Goal: Find specific page/section: Find specific page/section

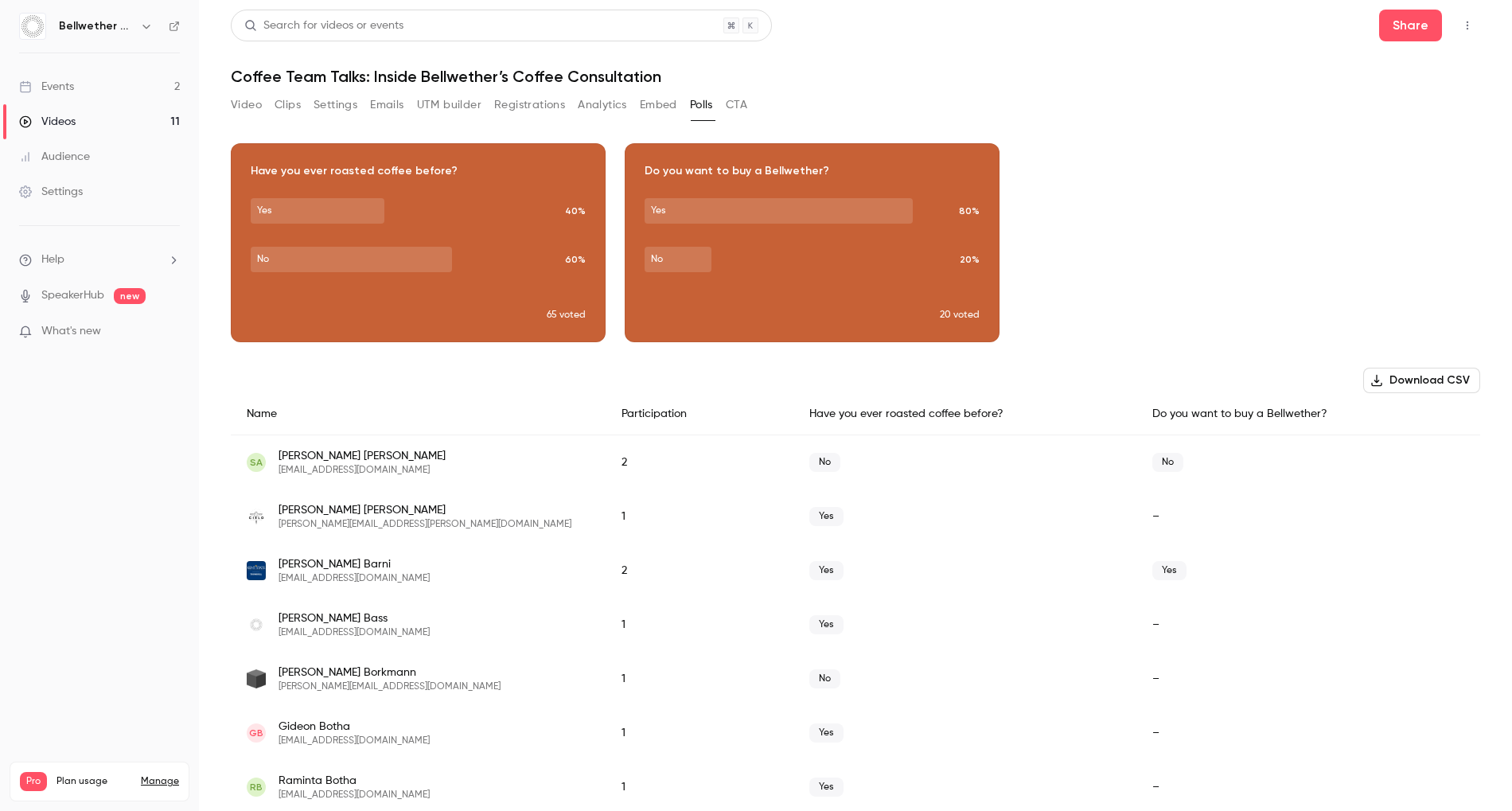
click at [117, 80] on link "Events 2" at bounding box center [99, 86] width 199 height 35
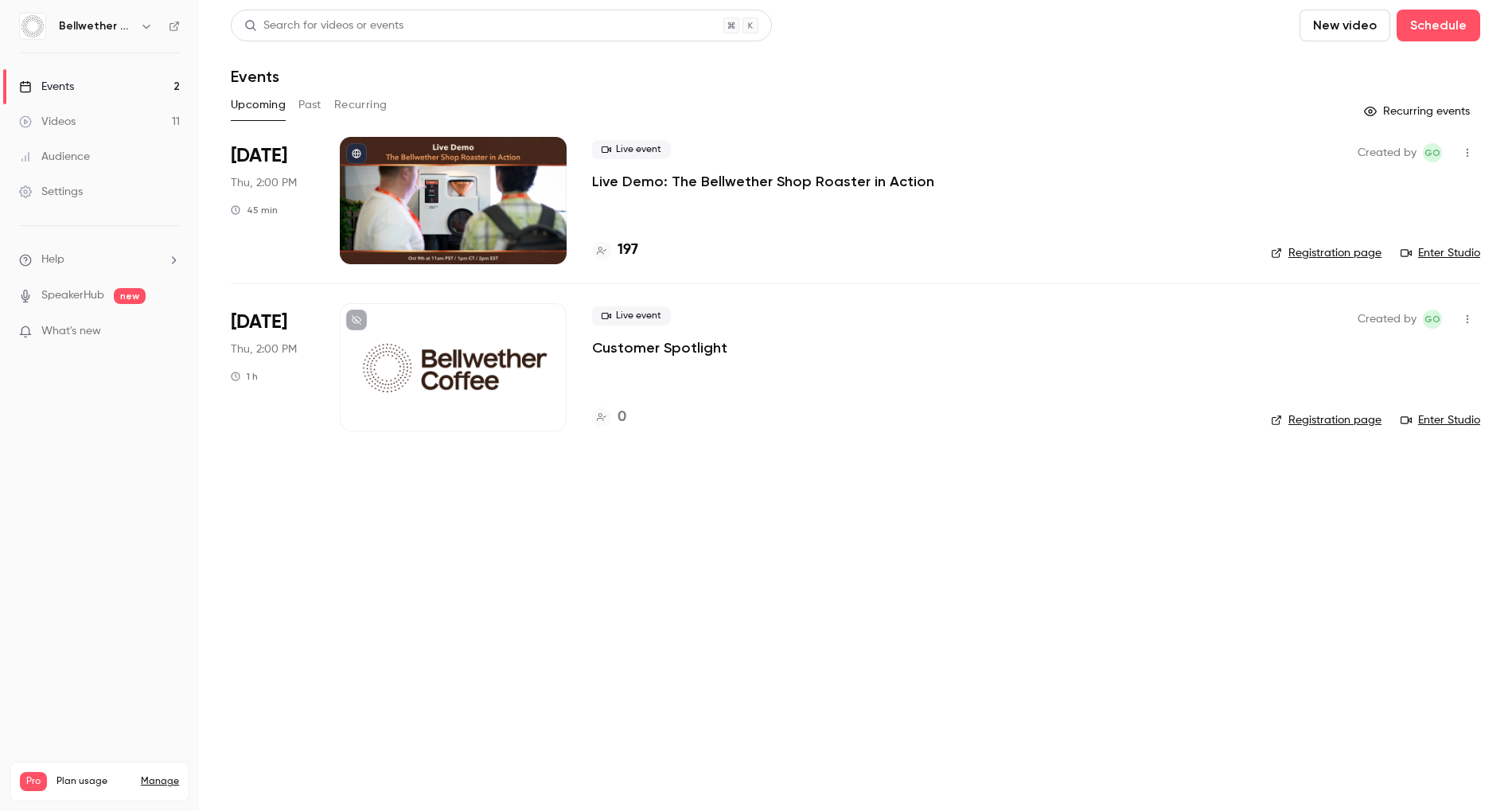
click at [477, 149] on div at bounding box center [453, 200] width 227 height 127
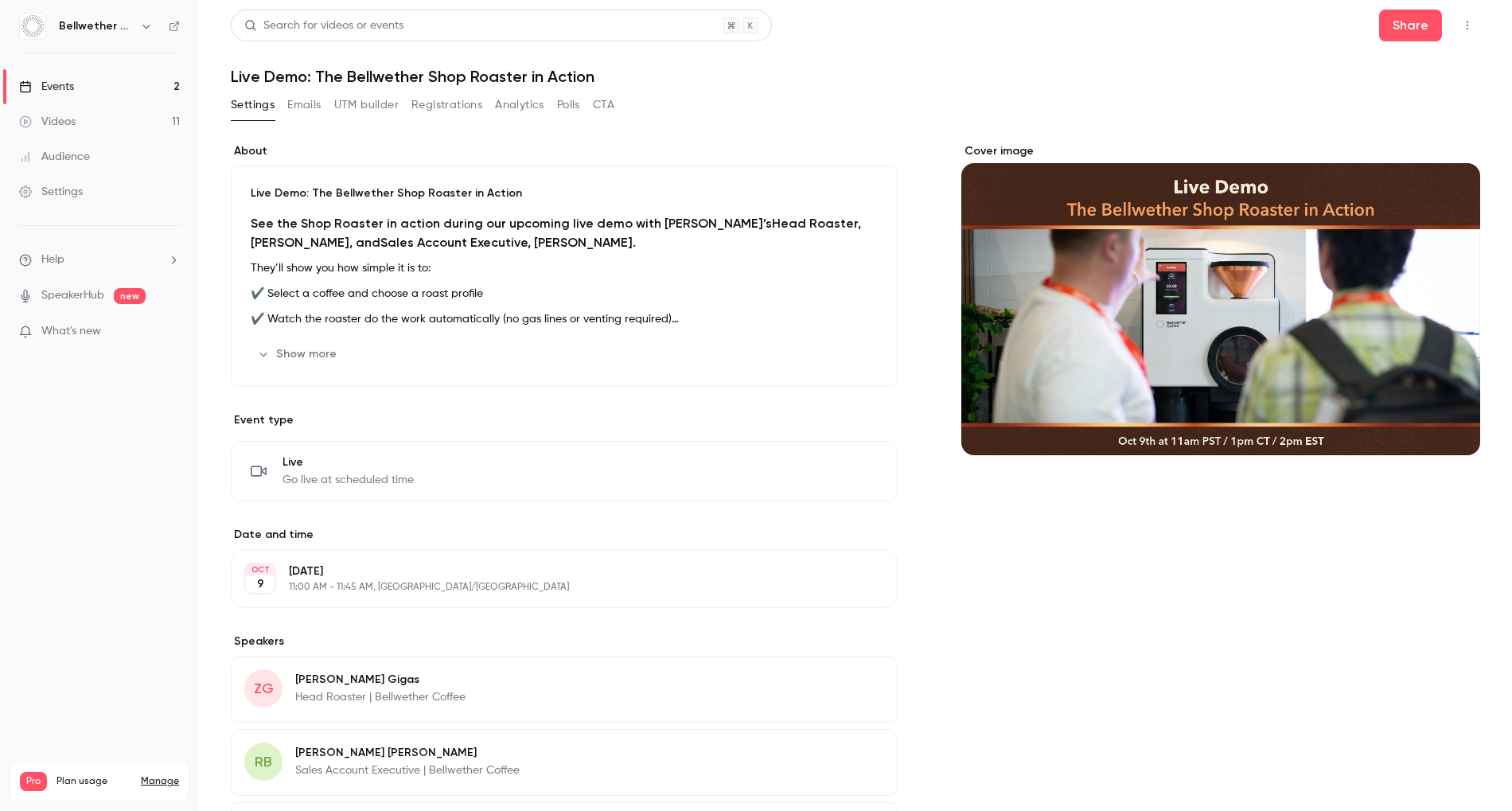
click at [1466, 28] on icon "button" at bounding box center [1467, 26] width 2 height 9
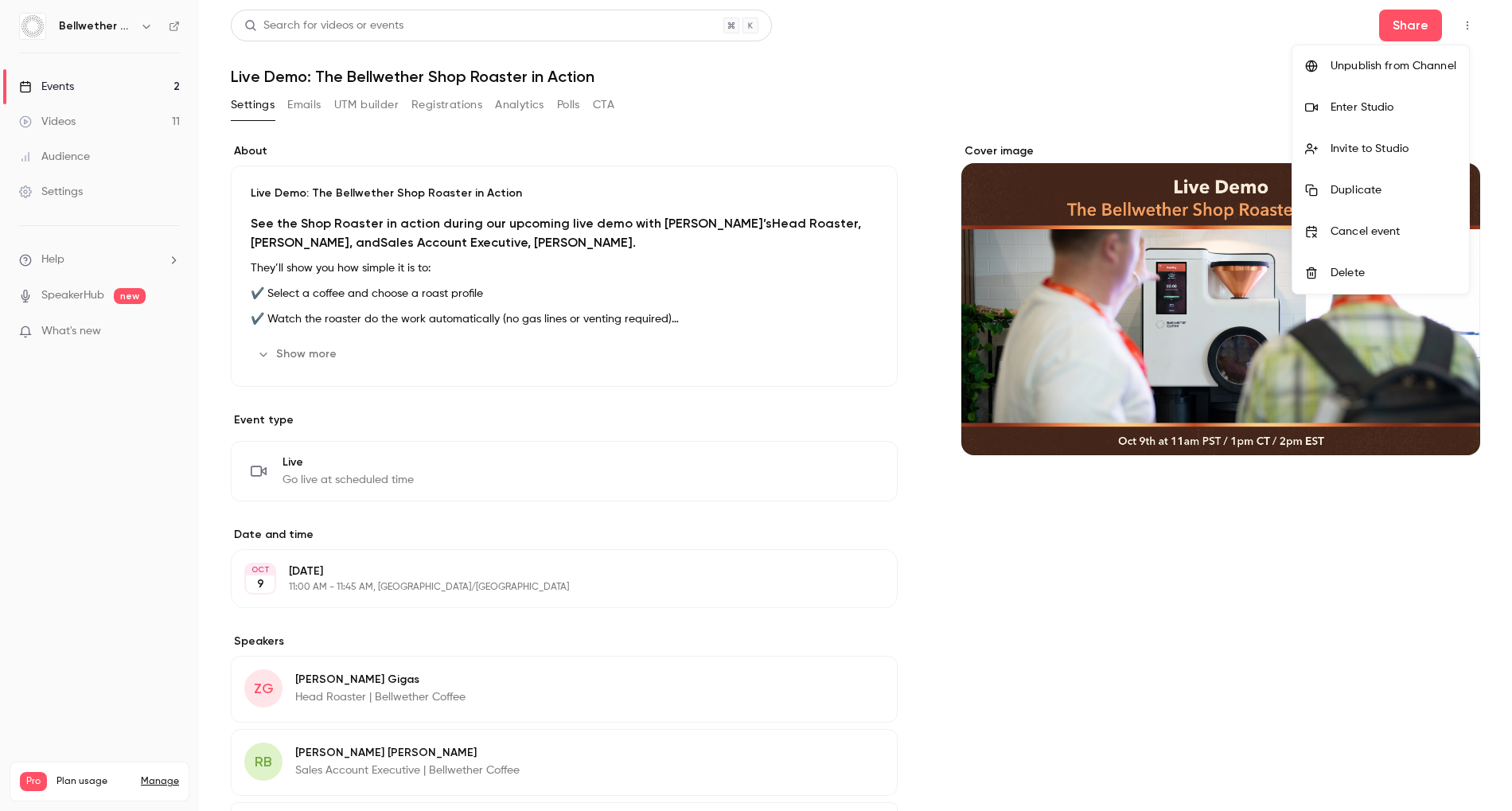
click at [1344, 112] on div "Enter Studio" at bounding box center [1393, 107] width 126 height 16
